Goal: Check status: Check status

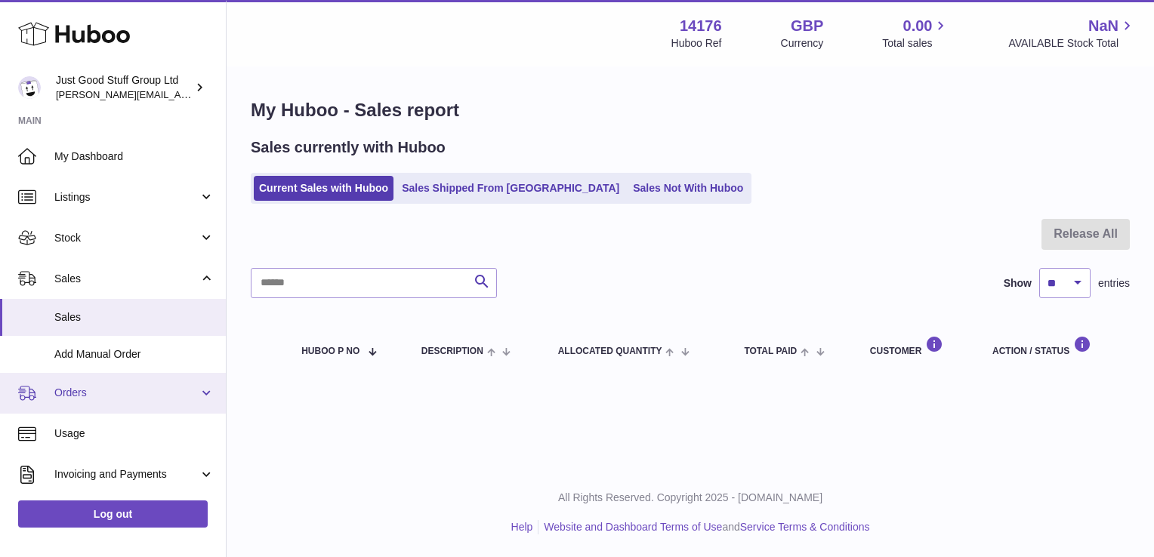
click at [93, 393] on span "Orders" at bounding box center [126, 393] width 144 height 14
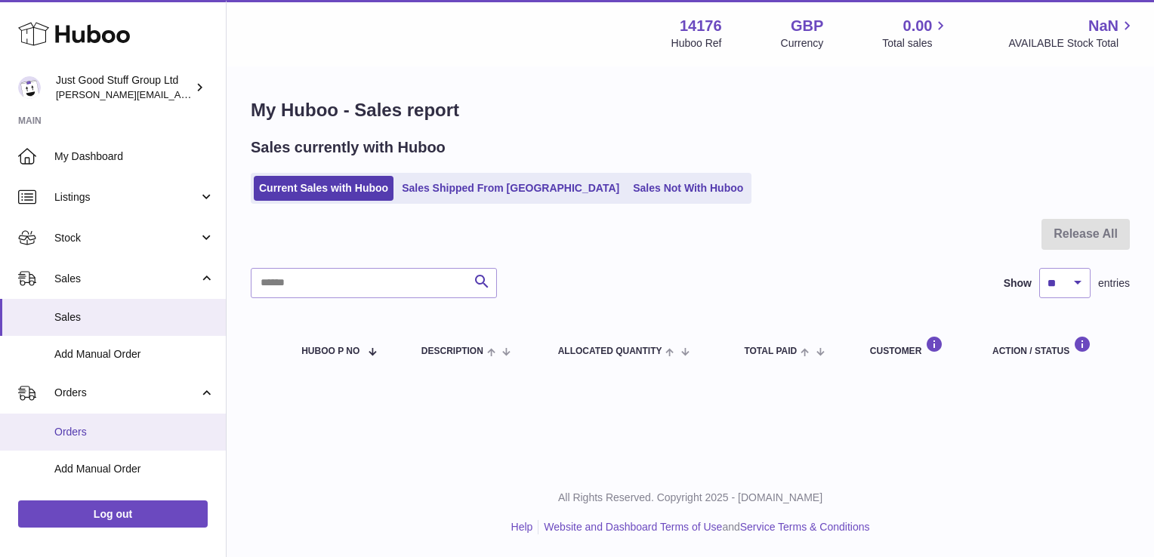
click at [82, 433] on span "Orders" at bounding box center [134, 432] width 160 height 14
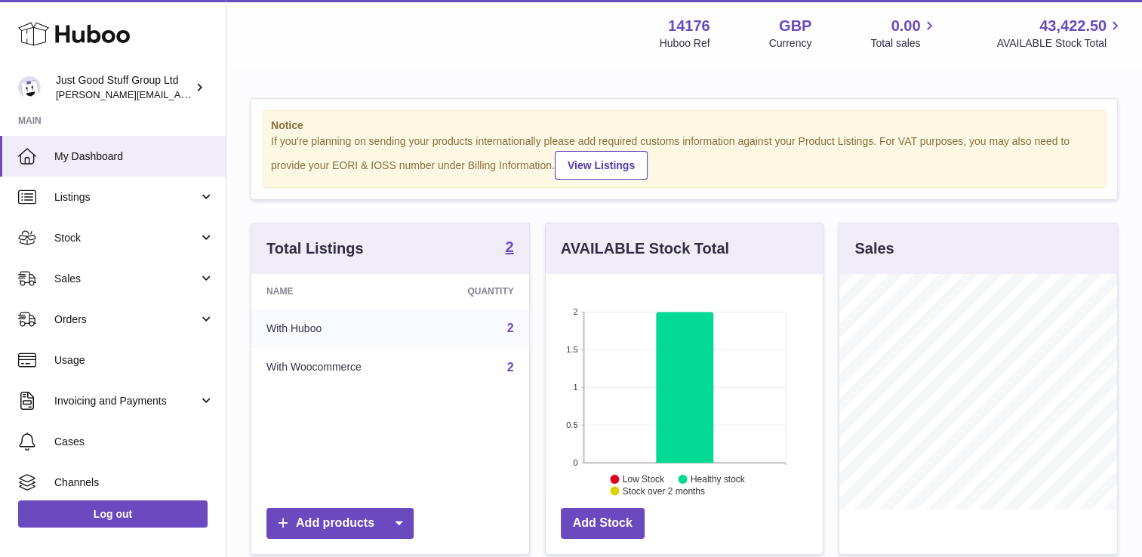
scroll to position [236, 278]
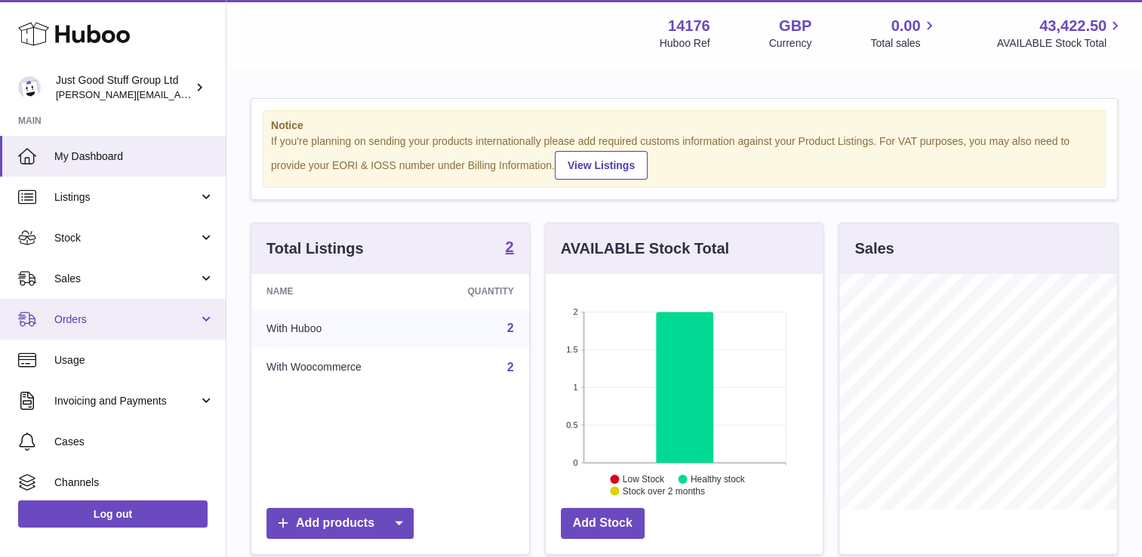
click at [85, 322] on span "Orders" at bounding box center [126, 320] width 144 height 14
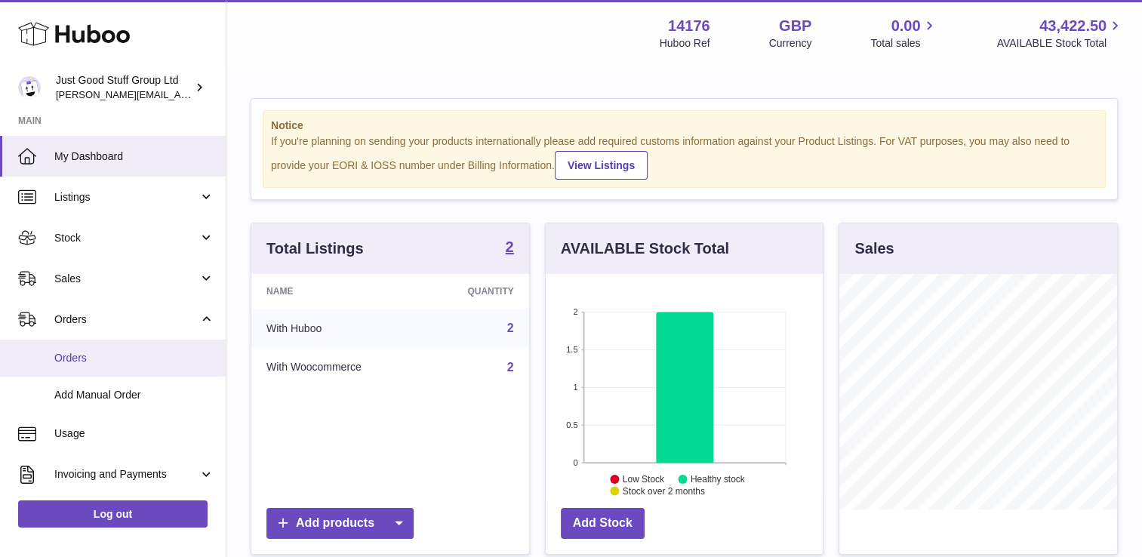
click at [79, 361] on span "Orders" at bounding box center [134, 358] width 160 height 14
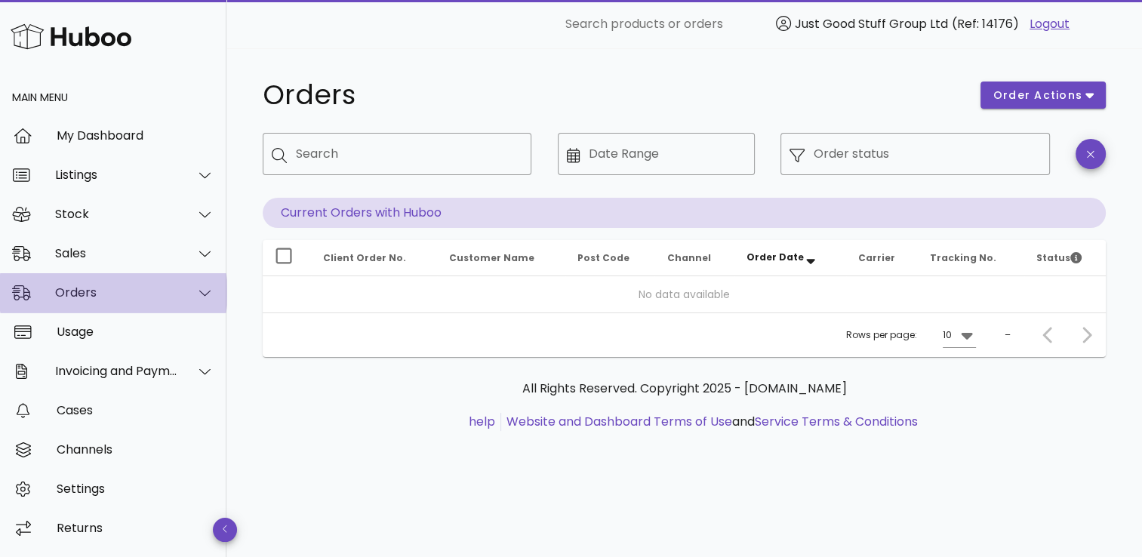
click at [96, 292] on div "Orders" at bounding box center [116, 292] width 123 height 14
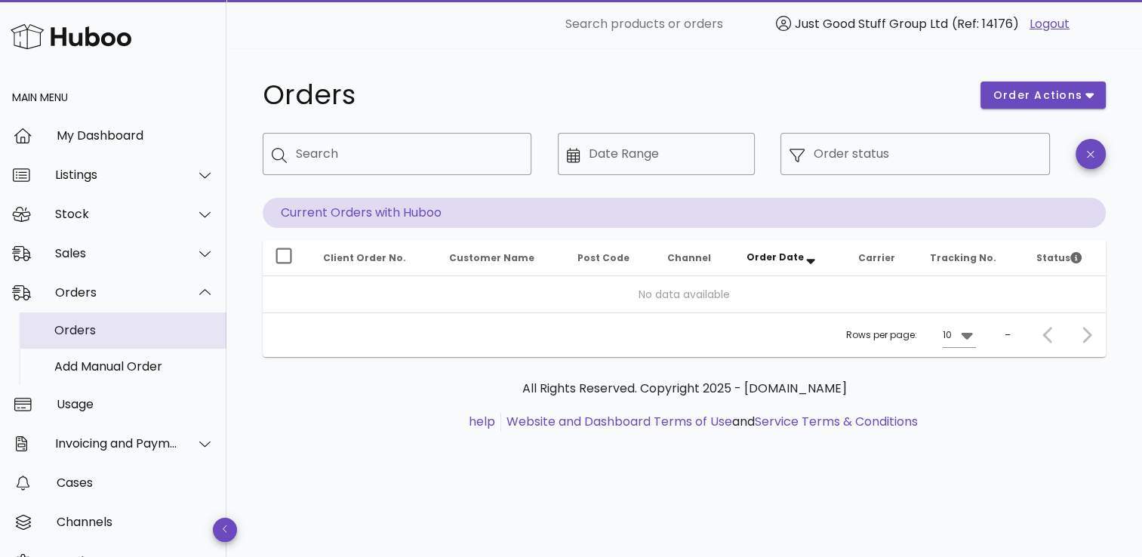
click at [92, 329] on div "Orders" at bounding box center [134, 330] width 160 height 14
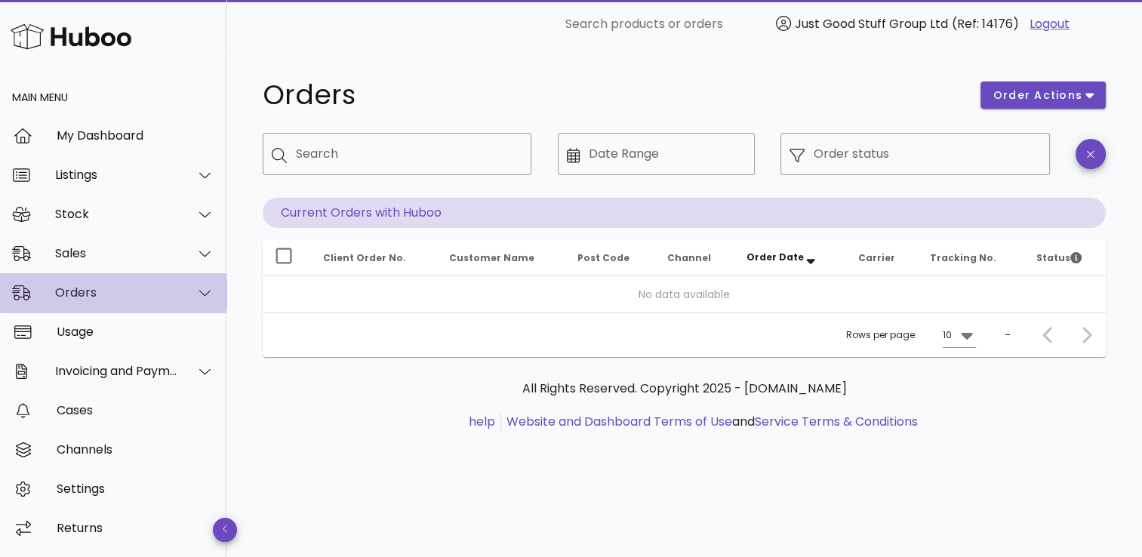
click at [203, 297] on icon at bounding box center [204, 293] width 11 height 14
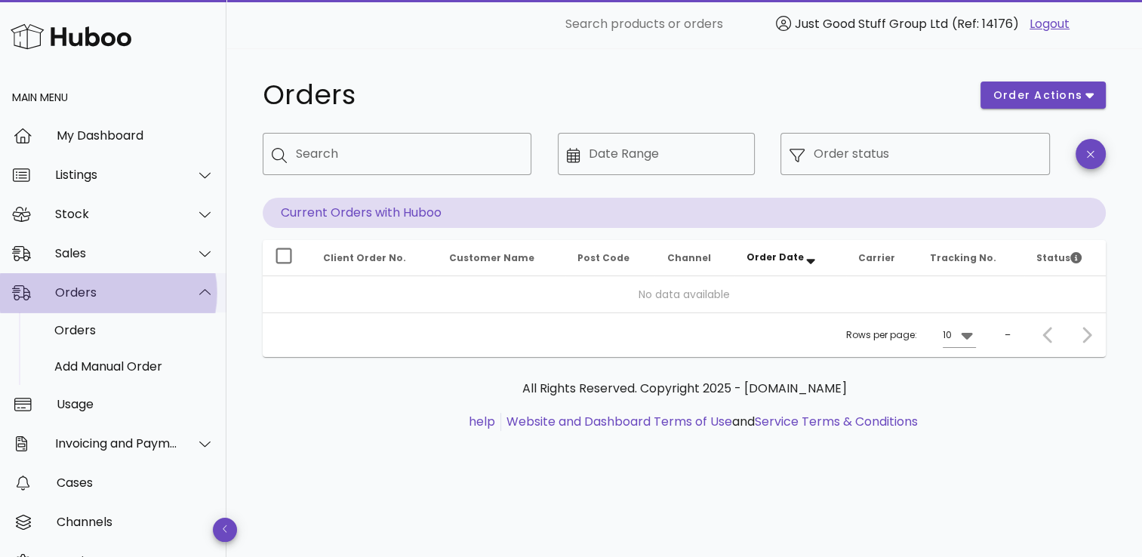
click at [203, 297] on div "Orders" at bounding box center [113, 292] width 227 height 39
